Goal: Manage account settings

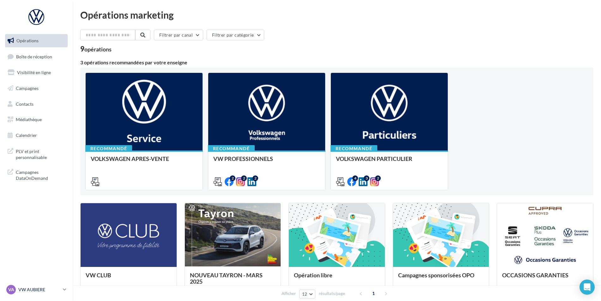
click at [42, 291] on p "VW AUBIERE" at bounding box center [39, 290] width 42 height 6
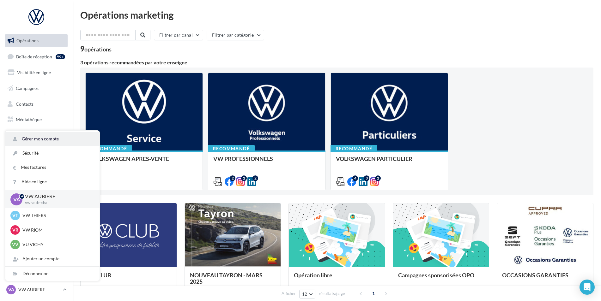
click at [40, 143] on link "Gérer mon compte" at bounding box center [52, 139] width 94 height 14
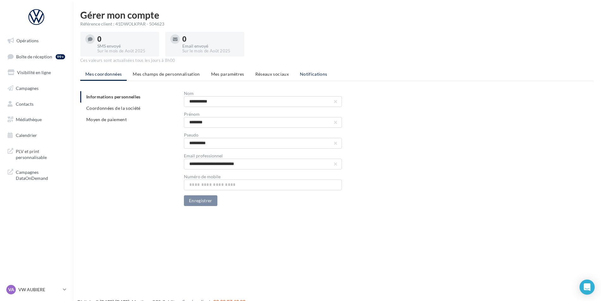
click at [308, 75] on span "Notifications" at bounding box center [313, 73] width 27 height 5
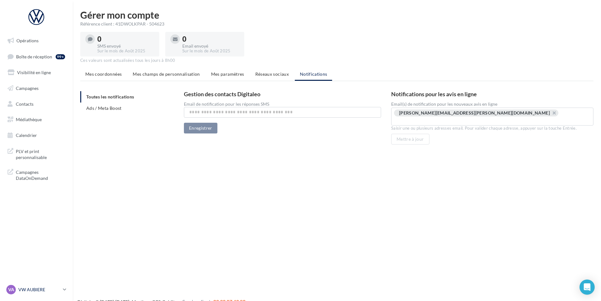
click at [27, 292] on p "VW AUBIERE" at bounding box center [39, 290] width 42 height 6
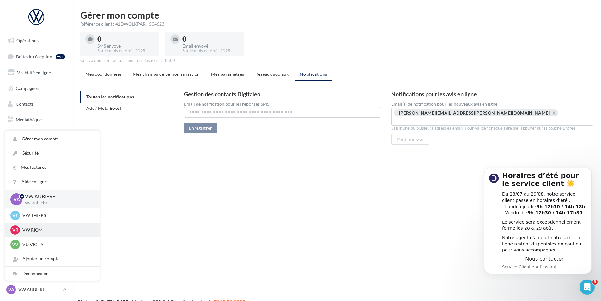
click at [39, 229] on p "VW RIOM" at bounding box center [56, 230] width 69 height 6
